Goal: Task Accomplishment & Management: Complete application form

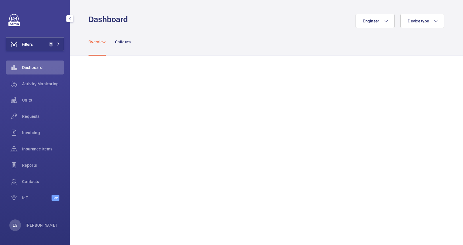
click at [52, 44] on span "2" at bounding box center [51, 44] width 5 height 5
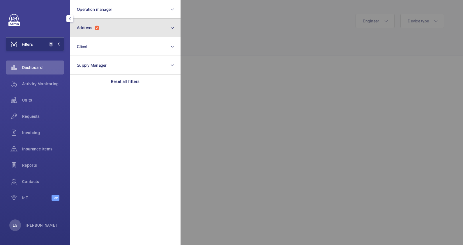
click at [114, 29] on button "Address 2" at bounding box center [125, 28] width 111 height 19
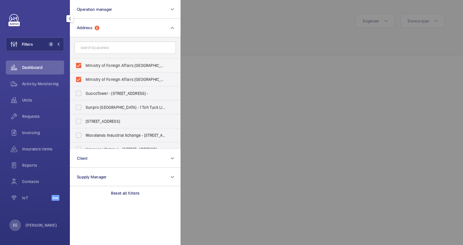
click at [102, 64] on span "Ministry of Foreign Affairs [GEOGRAPHIC_DATA] - [STREET_ADDRESS][PERSON_NAME]" at bounding box center [126, 66] width 80 height 6
click at [85, 64] on input "Ministry of Foreign Affairs [GEOGRAPHIC_DATA] - [STREET_ADDRESS][PERSON_NAME]" at bounding box center [79, 66] width 12 height 12
checkbox input "false"
click at [103, 77] on label "Ministry of Foreign Affairs [GEOGRAPHIC_DATA] - [GEOGRAPHIC_DATA]" at bounding box center [120, 80] width 101 height 14
click at [85, 77] on input "Ministry of Foreign Affairs [GEOGRAPHIC_DATA] - [GEOGRAPHIC_DATA]" at bounding box center [79, 80] width 12 height 12
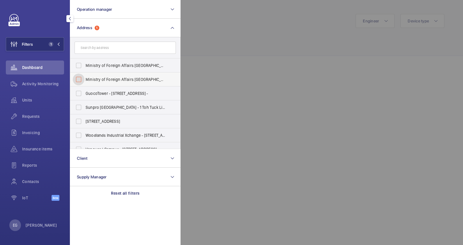
checkbox input "false"
click at [107, 48] on input "text" at bounding box center [125, 48] width 101 height 12
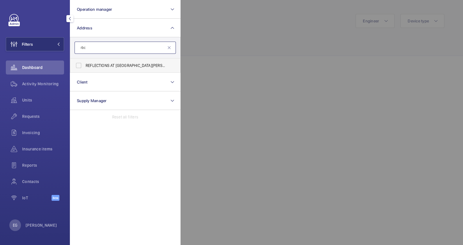
type input "rbc"
click at [125, 66] on span "REFLECTIONS AT [GEOGRAPHIC_DATA][PERSON_NAME] ( RBC ) - Reflections at [GEOGRAP…" at bounding box center [126, 66] width 80 height 6
click at [85, 66] on input "REFLECTIONS AT [GEOGRAPHIC_DATA][PERSON_NAME] ( RBC ) - Reflections at [GEOGRAP…" at bounding box center [79, 66] width 12 height 12
checkbox input "true"
click at [272, 40] on div at bounding box center [412, 122] width 463 height 245
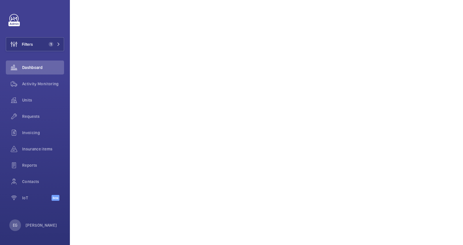
scroll to position [291, 0]
click at [26, 85] on span "Activity Monitoring" at bounding box center [43, 84] width 42 height 6
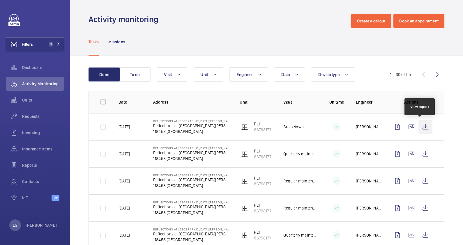
click at [424, 129] on wm-front-icon-button at bounding box center [426, 127] width 14 height 14
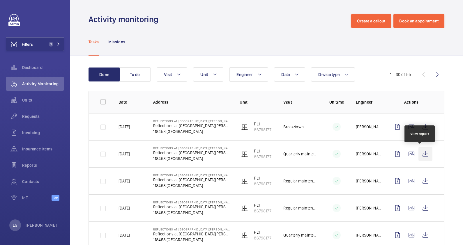
click at [423, 155] on wm-front-icon-button at bounding box center [426, 154] width 14 height 14
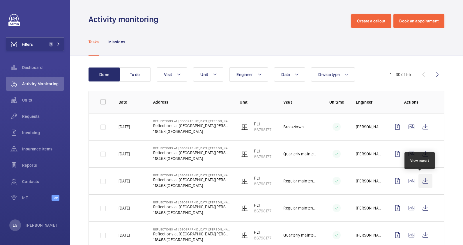
click at [422, 182] on wm-front-icon-button at bounding box center [426, 181] width 14 height 14
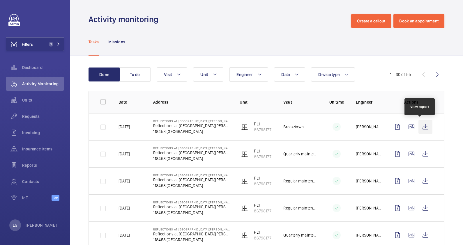
click at [422, 127] on wm-front-icon-button at bounding box center [426, 127] width 14 height 14
drag, startPoint x: 152, startPoint y: 126, endPoint x: 202, endPoint y: 126, distance: 49.8
click at [202, 126] on p "Reflections at [GEOGRAPHIC_DATA][PERSON_NAME]" at bounding box center [191, 126] width 77 height 6
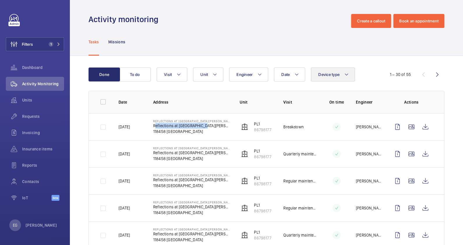
copy p "Reflections at [GEOGRAPHIC_DATA][PERSON_NAME]"
click at [58, 43] on mat-icon at bounding box center [58, 44] width 3 height 3
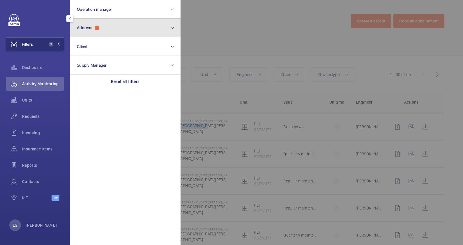
click at [115, 29] on button "Address 1" at bounding box center [125, 28] width 111 height 19
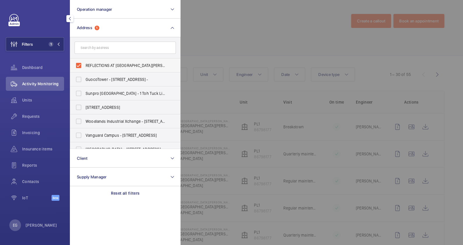
click at [109, 64] on span "REFLECTIONS AT [GEOGRAPHIC_DATA][PERSON_NAME] (RBC) - Reflections at [GEOGRAPHI…" at bounding box center [126, 66] width 80 height 6
click at [85, 64] on input "REFLECTIONS AT [GEOGRAPHIC_DATA][PERSON_NAME] (RBC) - Reflections at [GEOGRAPHI…" at bounding box center [79, 66] width 12 height 12
checkbox input "false"
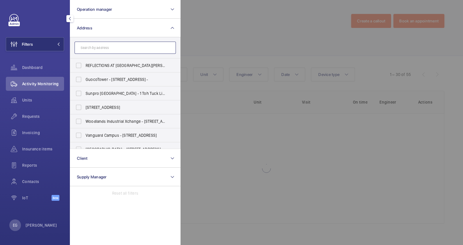
click at [110, 48] on input "text" at bounding box center [125, 48] width 101 height 12
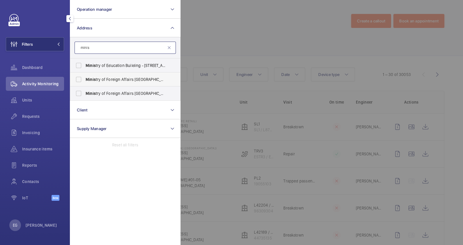
type input "minis"
click at [128, 78] on span "Minis try of Foreign Affairs [GEOGRAPHIC_DATA] - [STREET_ADDRESS][PERSON_NAME]" at bounding box center [126, 80] width 80 height 6
click at [85, 78] on input "Minis try of Foreign Affairs [GEOGRAPHIC_DATA] - [STREET_ADDRESS][PERSON_NAME]" at bounding box center [79, 80] width 12 height 12
checkbox input "true"
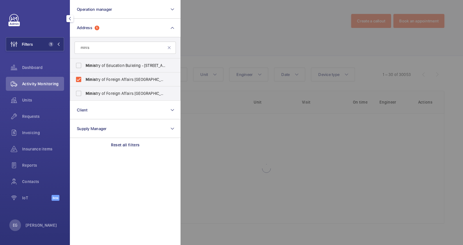
click at [214, 46] on div at bounding box center [412, 122] width 463 height 245
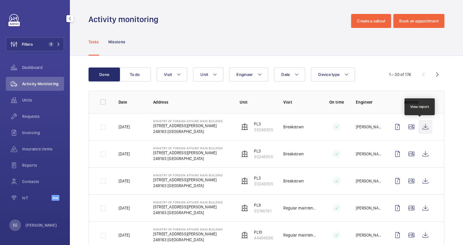
click at [419, 126] on wm-front-icon-button at bounding box center [426, 127] width 14 height 14
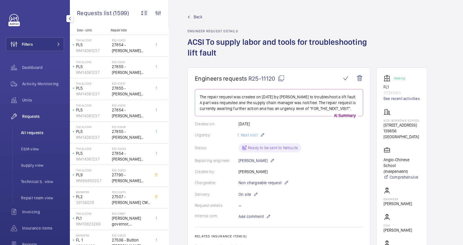
click at [35, 133] on span "All requests" at bounding box center [42, 133] width 43 height 6
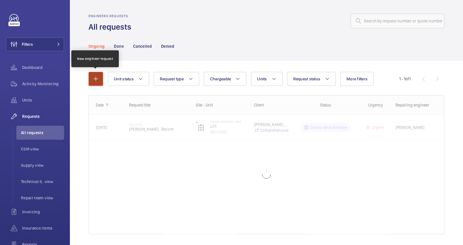
click at [98, 82] on mat-icon "button" at bounding box center [95, 78] width 7 height 7
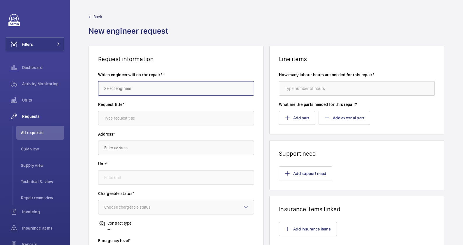
click at [157, 86] on input "text" at bounding box center [176, 88] width 156 height 15
click at [165, 108] on mat-option "[PERSON_NAME]" at bounding box center [174, 106] width 153 height 14
type input "[PERSON_NAME]"
click at [152, 119] on input "text" at bounding box center [176, 118] width 156 height 15
paste input "12V65Ah"
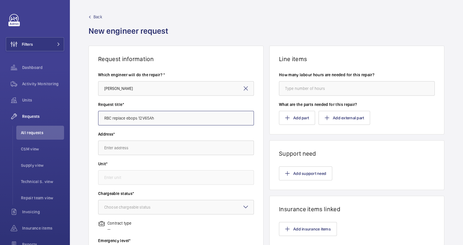
click at [138, 118] on input "RBC replace ebops 12V65Ah" at bounding box center [176, 118] width 156 height 15
type input "RBC replace ebops batt 12V65Ah"
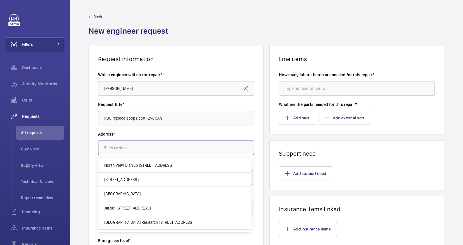
click at [184, 147] on input "text" at bounding box center [176, 148] width 156 height 15
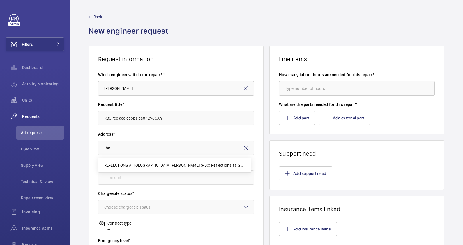
click at [171, 161] on mat-option "REFLECTIONS AT BUKIT CHANDU (RBC) Reflections at Bukit Chandu, 118458 SINGAPORE" at bounding box center [174, 166] width 153 height 14
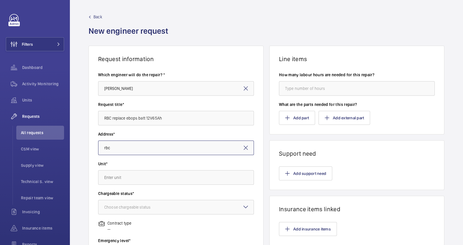
type input "REFLECTIONS AT BUKIT CHANDU (RBC) Reflections at Bukit Chandu, 118458 SINGAPORE"
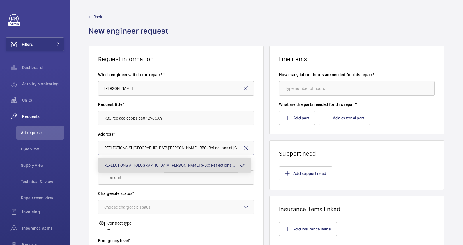
scroll to position [0, 17]
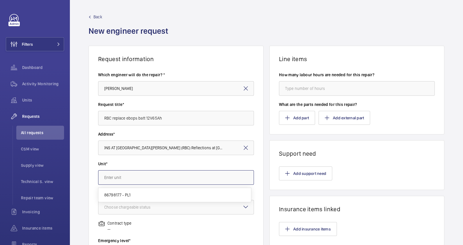
click at [165, 178] on input "text" at bounding box center [176, 177] width 156 height 15
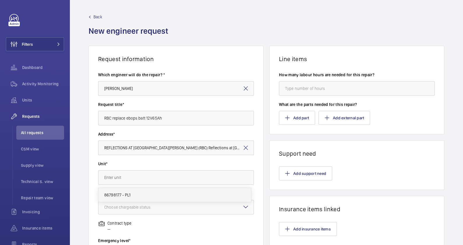
click at [155, 194] on mat-option "86798177 - PL1" at bounding box center [174, 195] width 153 height 14
type input "86798177 - PL1"
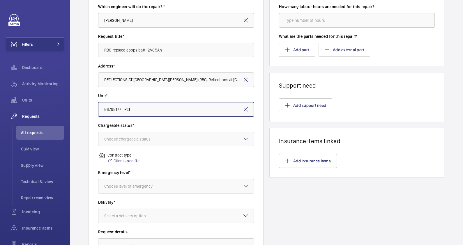
scroll to position [73, 0]
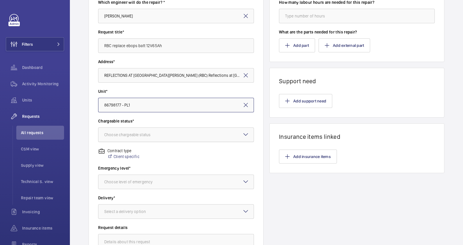
click at [138, 128] on div at bounding box center [175, 135] width 155 height 14
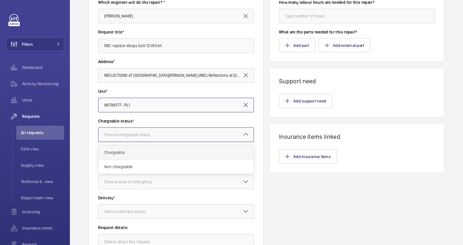
click at [130, 154] on span "Chargeable" at bounding box center [176, 153] width 144 height 6
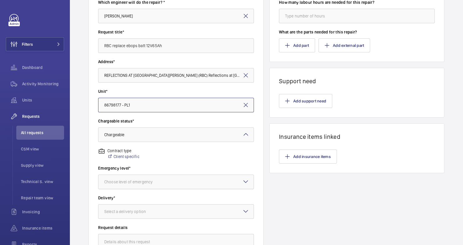
click at [138, 179] on div "Choose level of emergency" at bounding box center [135, 182] width 63 height 6
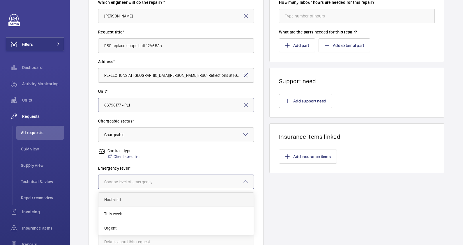
click at [139, 200] on span "Next visit" at bounding box center [176, 200] width 144 height 6
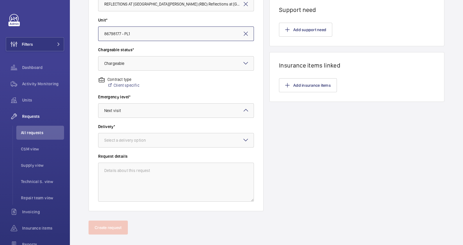
scroll to position [145, 0]
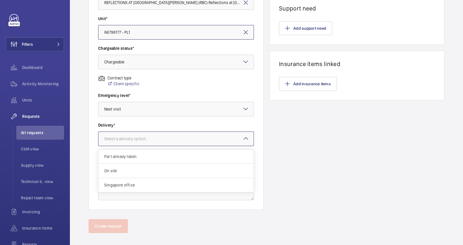
click at [131, 136] on div "Select a delivery option" at bounding box center [132, 139] width 56 height 6
click at [129, 170] on span "On site" at bounding box center [176, 171] width 144 height 6
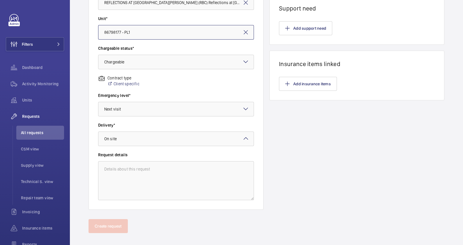
scroll to position [0, 0]
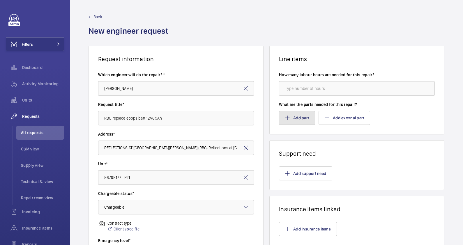
click at [296, 119] on button "Add part" at bounding box center [297, 118] width 36 height 14
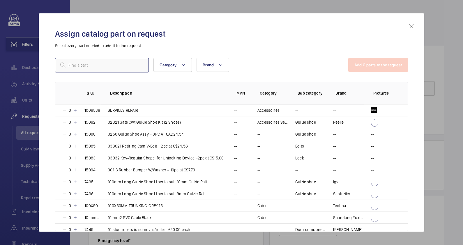
click at [104, 64] on input "text" at bounding box center [102, 65] width 94 height 15
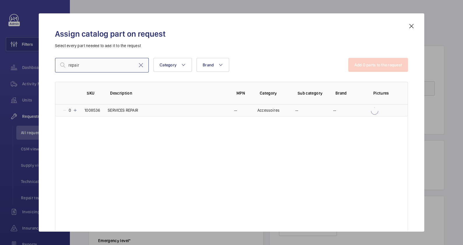
type input "repair"
click at [161, 109] on td "SERVICES REPAIR" at bounding box center [164, 111] width 126 height 12
click at [365, 71] on button "Add 1 parts to the request" at bounding box center [378, 65] width 59 height 14
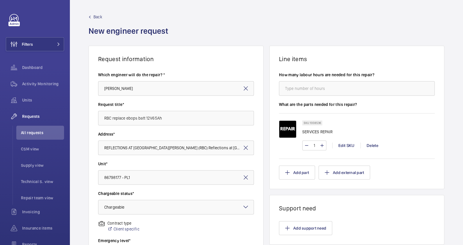
scroll to position [152, 0]
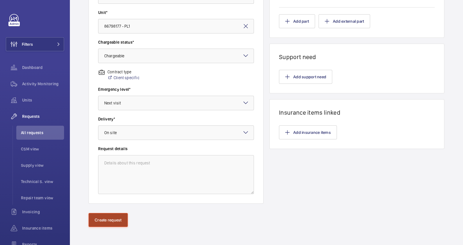
click at [114, 220] on button "Create request" at bounding box center [108, 220] width 39 height 14
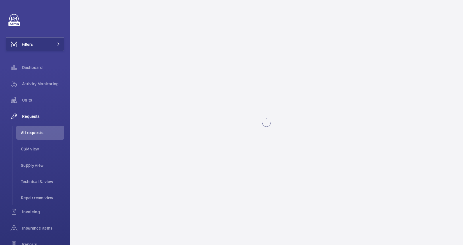
scroll to position [0, 0]
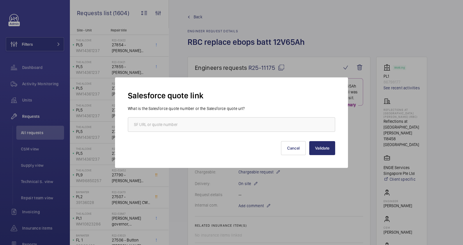
scroll to position [121, 0]
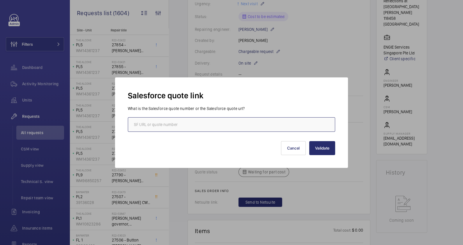
click at [213, 123] on input "text" at bounding box center [231, 124] width 207 height 15
paste input "https://wemaintain.lightning.force.com/lightning/r/Quote/0Q0SZ000005bqmN0AQ/view"
type input "https://wemaintain.lightning.force.com/lightning/r/Quote/0Q0SZ000005bqmN0AQ/view"
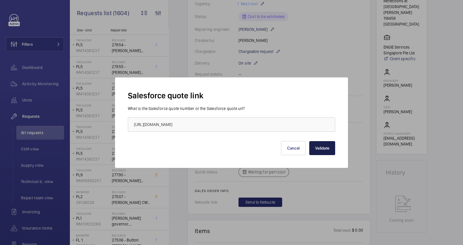
click at [330, 150] on button "Validate" at bounding box center [322, 148] width 26 height 14
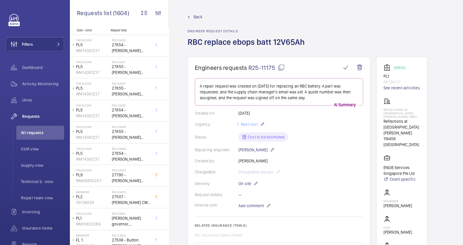
scroll to position [0, 0]
click at [280, 67] on mat-icon at bounding box center [281, 67] width 7 height 7
